Goal: Navigation & Orientation: Find specific page/section

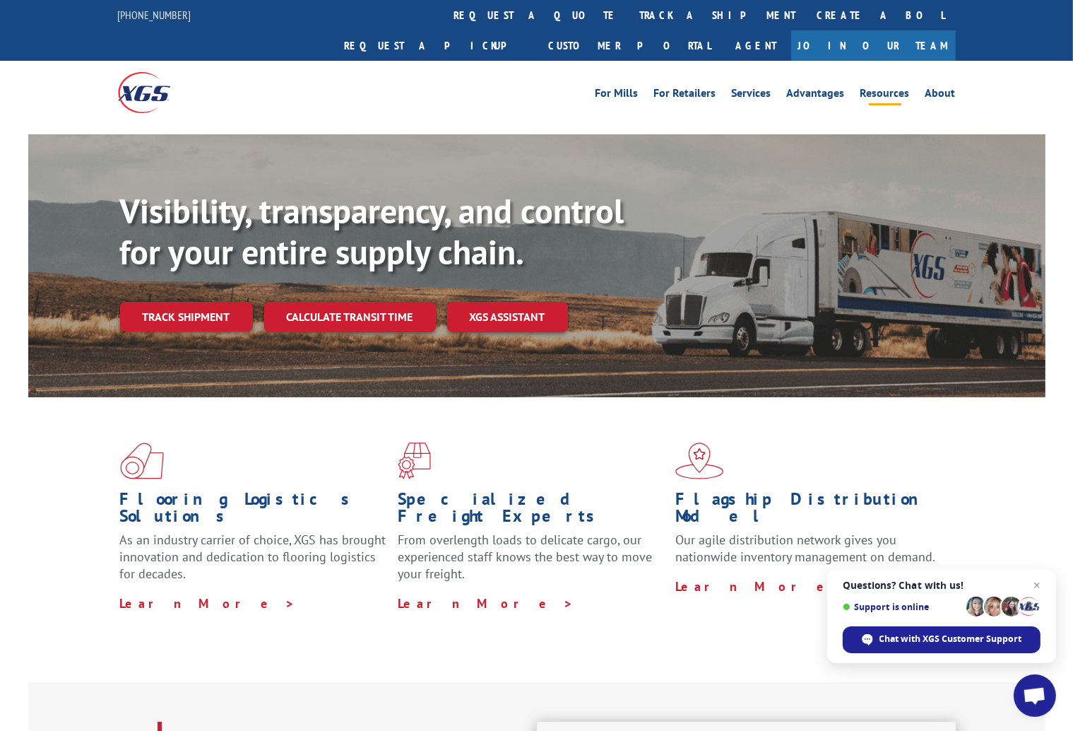
click at [905, 88] on link "Resources" at bounding box center [885, 96] width 49 height 16
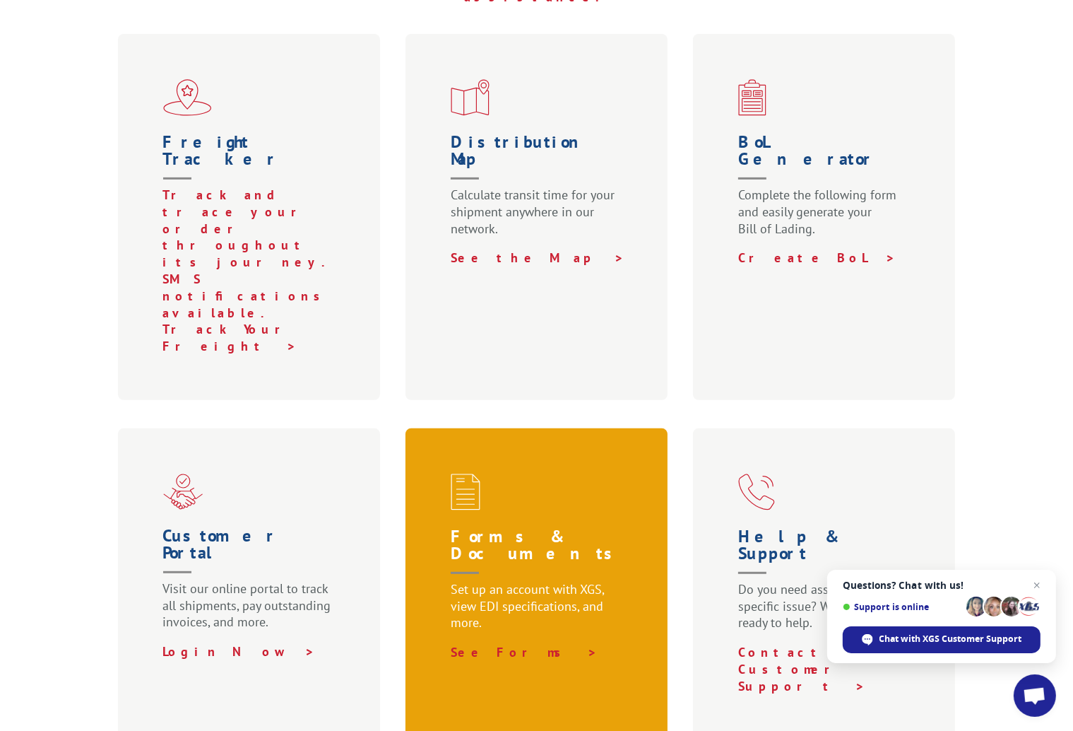
scroll to position [565, 0]
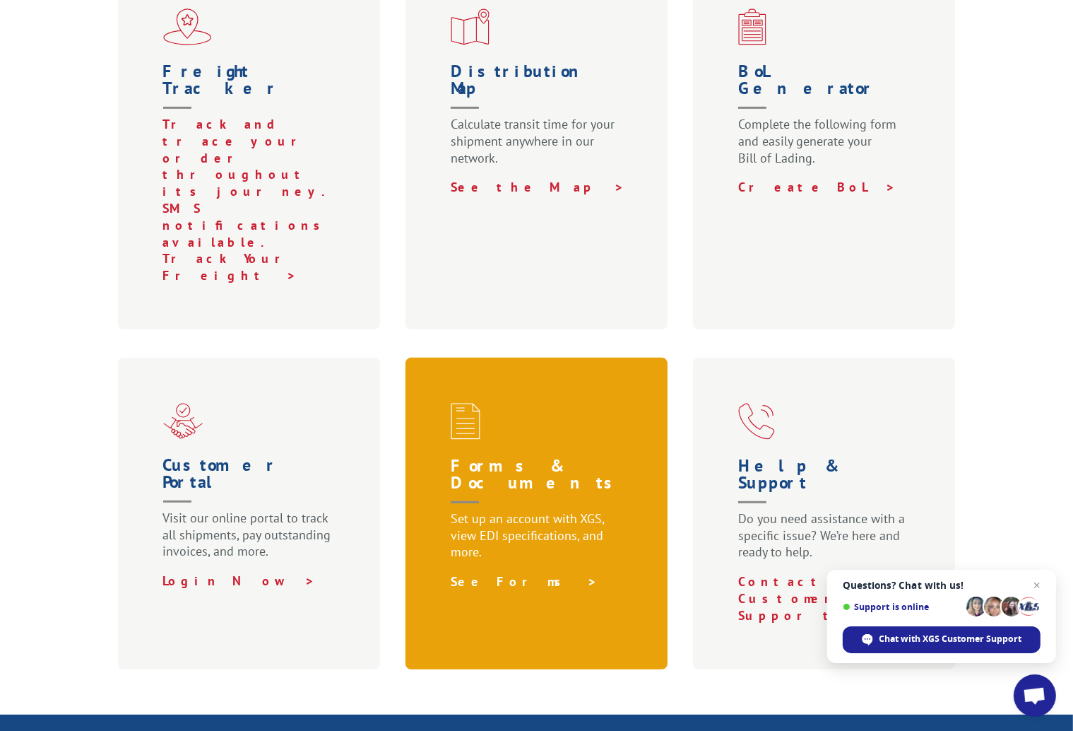
click at [480, 573] on link "See Forms >" at bounding box center [524, 581] width 147 height 16
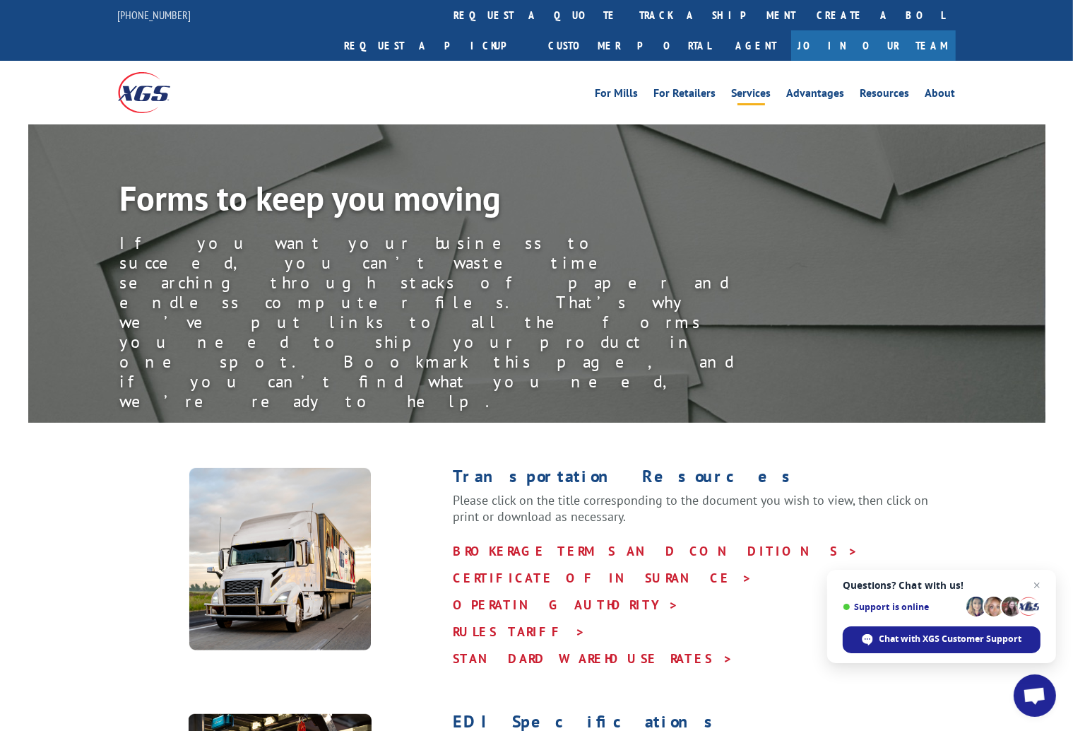
click at [759, 88] on link "Services" at bounding box center [752, 96] width 40 height 16
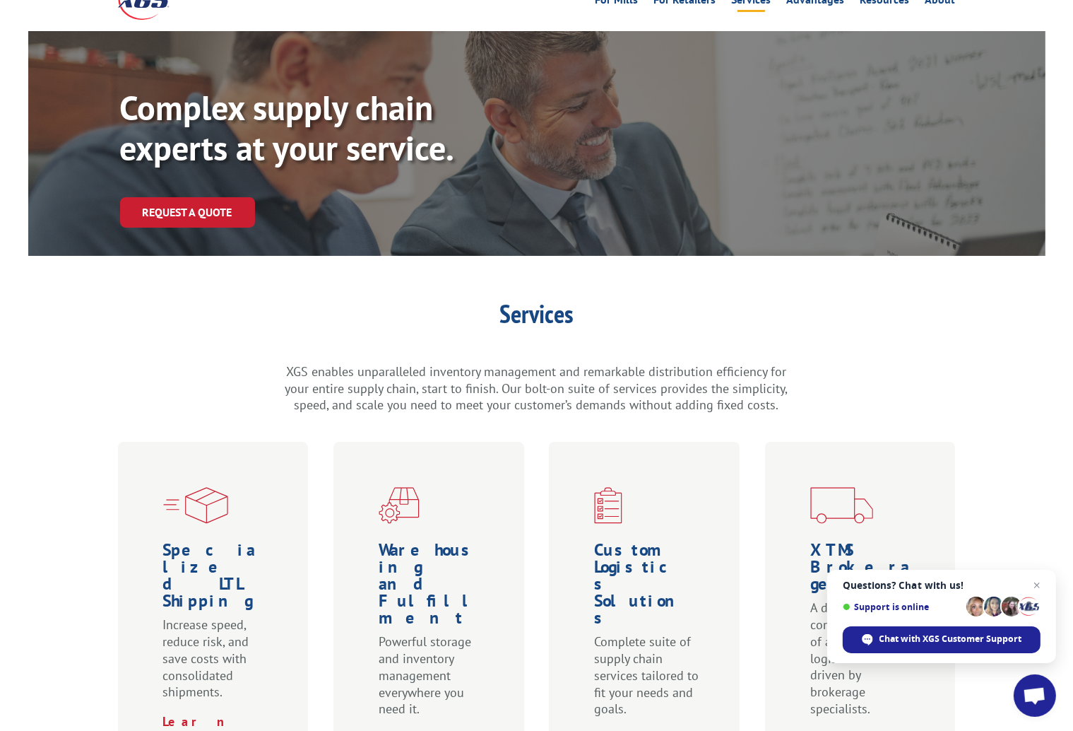
scroll to position [212, 0]
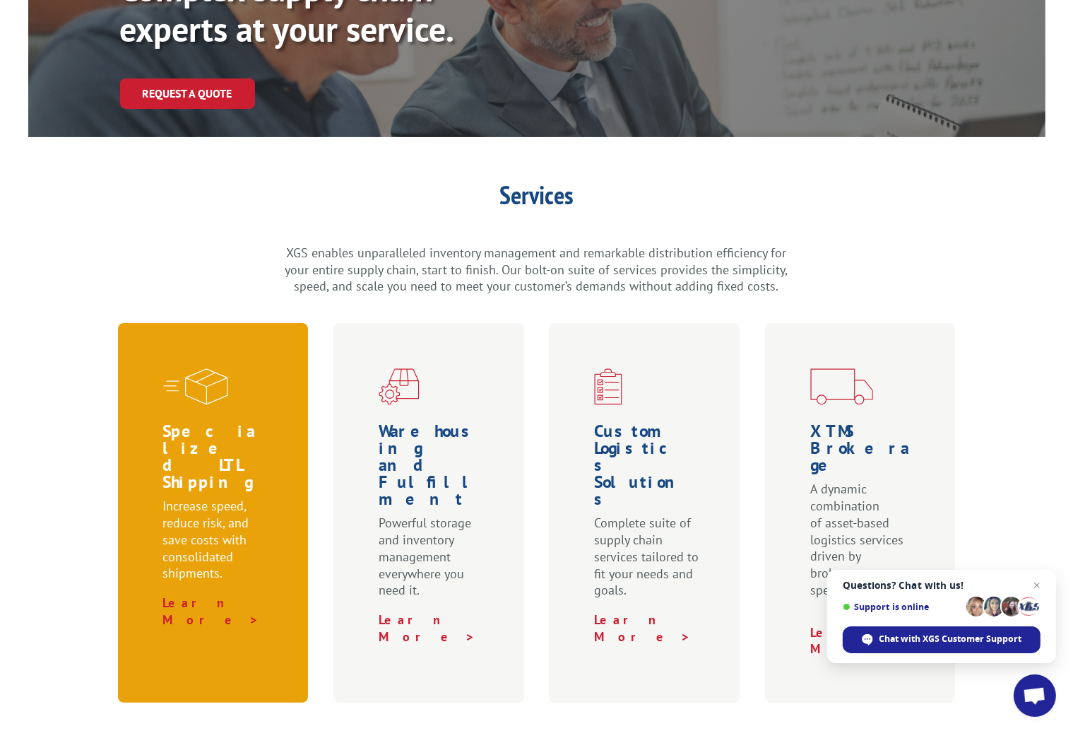
click at [217, 430] on h1 "Specialized LTL Shipping" at bounding box center [216, 460] width 106 height 75
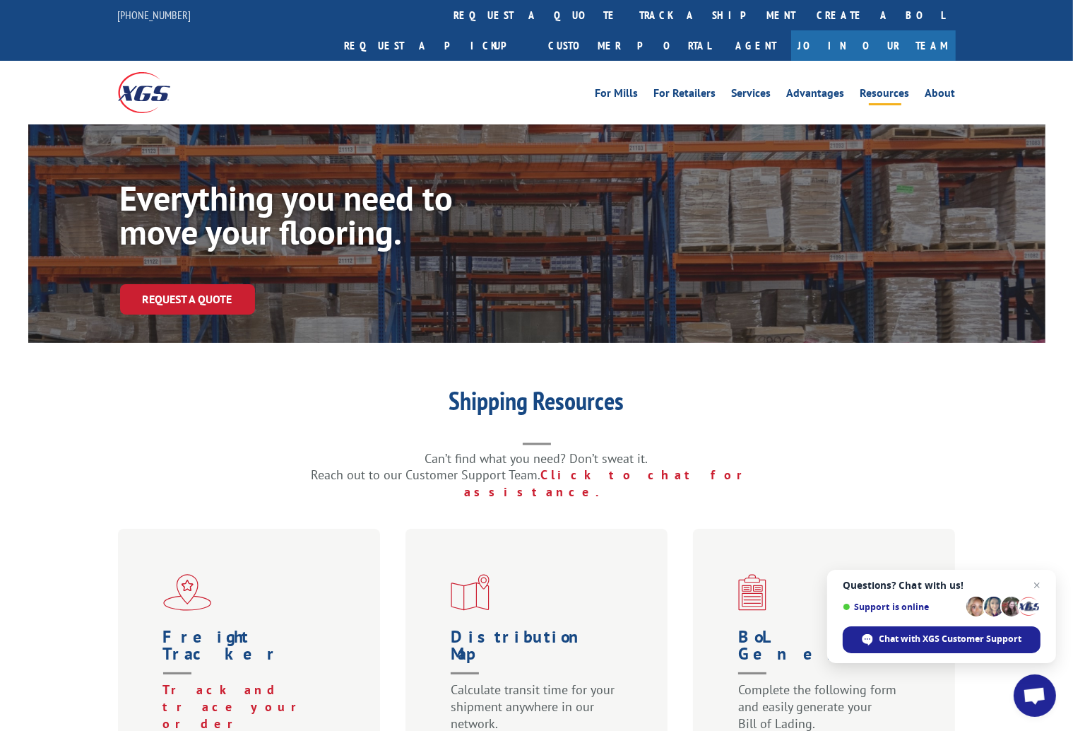
click at [983, 607] on span "Open chat" at bounding box center [977, 606] width 20 height 20
